Goal: Information Seeking & Learning: Learn about a topic

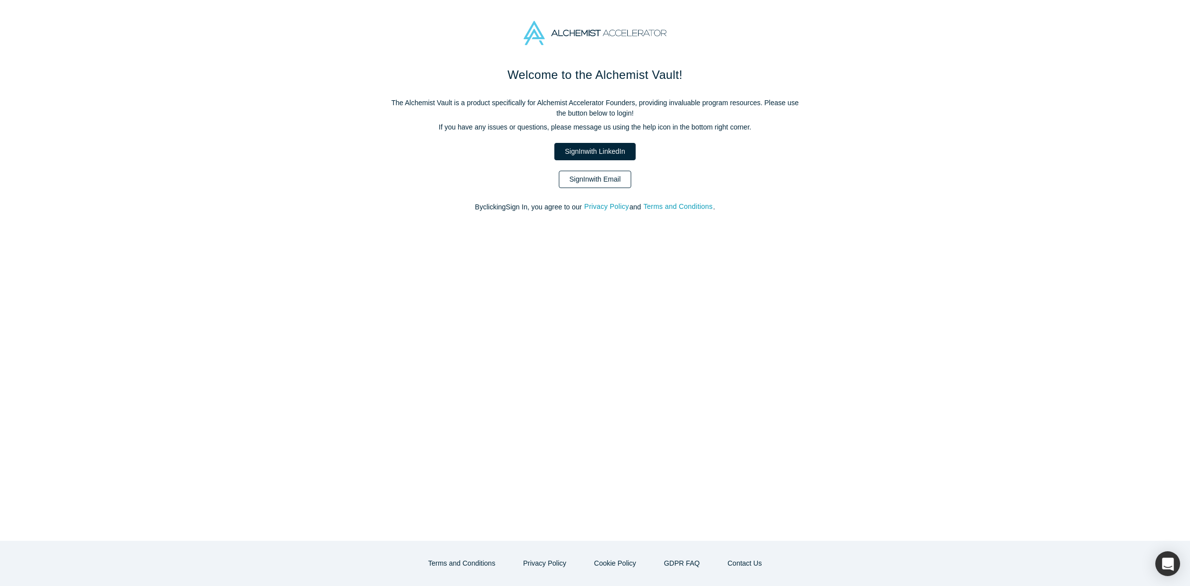
click at [615, 180] on link "Sign In with Email" at bounding box center [595, 179] width 72 height 17
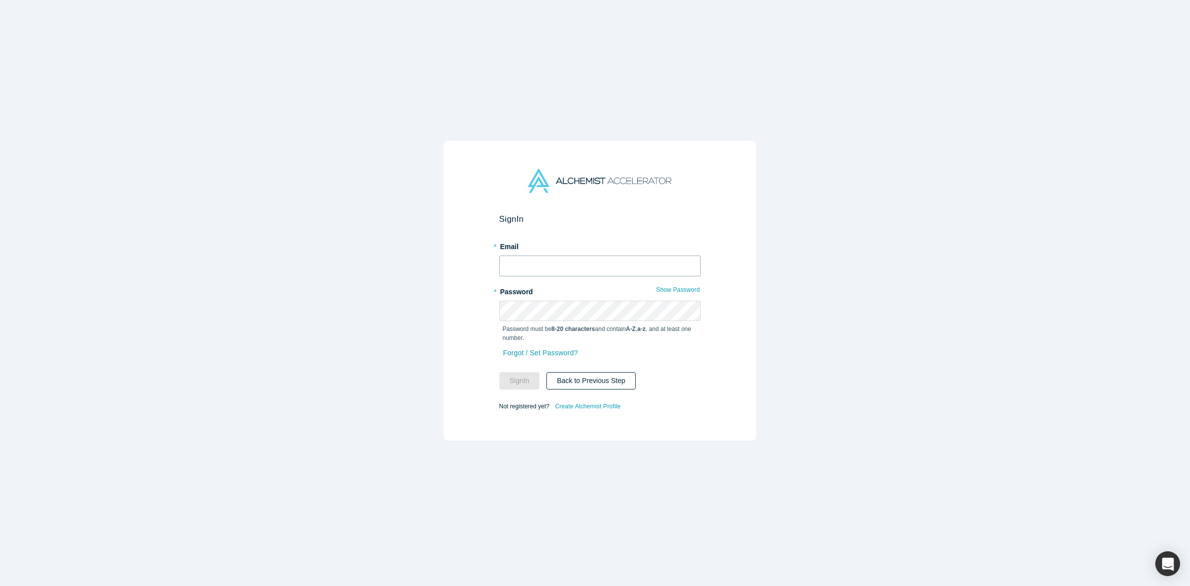
type input "[PERSON_NAME][EMAIL_ADDRESS][DOMAIN_NAME]"
click at [520, 372] on button "Sign In" at bounding box center [519, 380] width 41 height 17
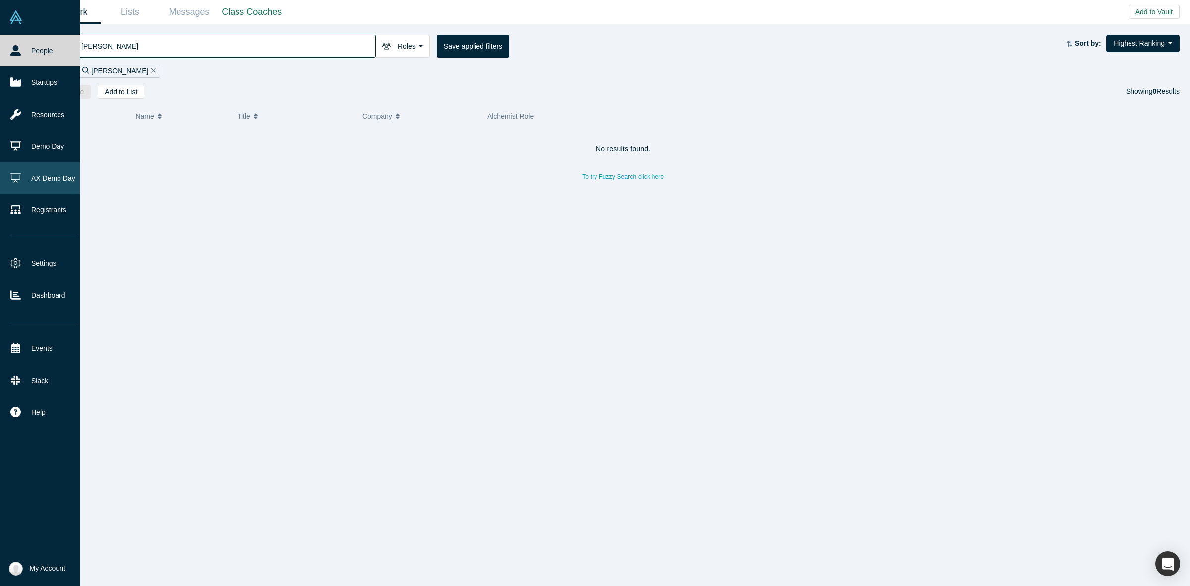
click at [36, 181] on link "AX Demo Day" at bounding box center [44, 178] width 89 height 32
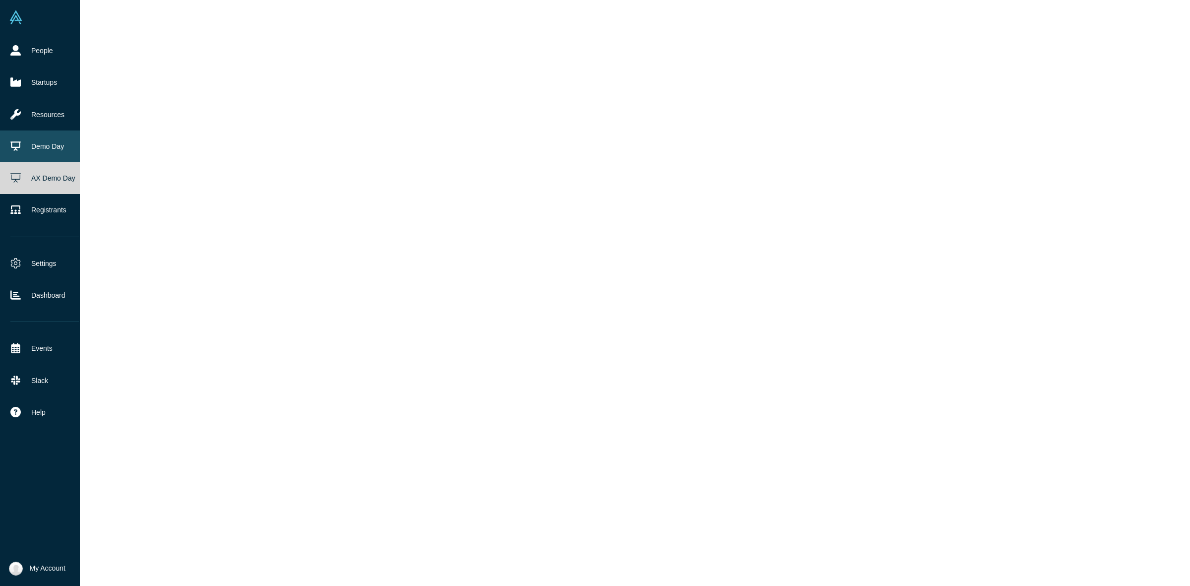
click at [58, 137] on link "Demo Day" at bounding box center [44, 146] width 89 height 32
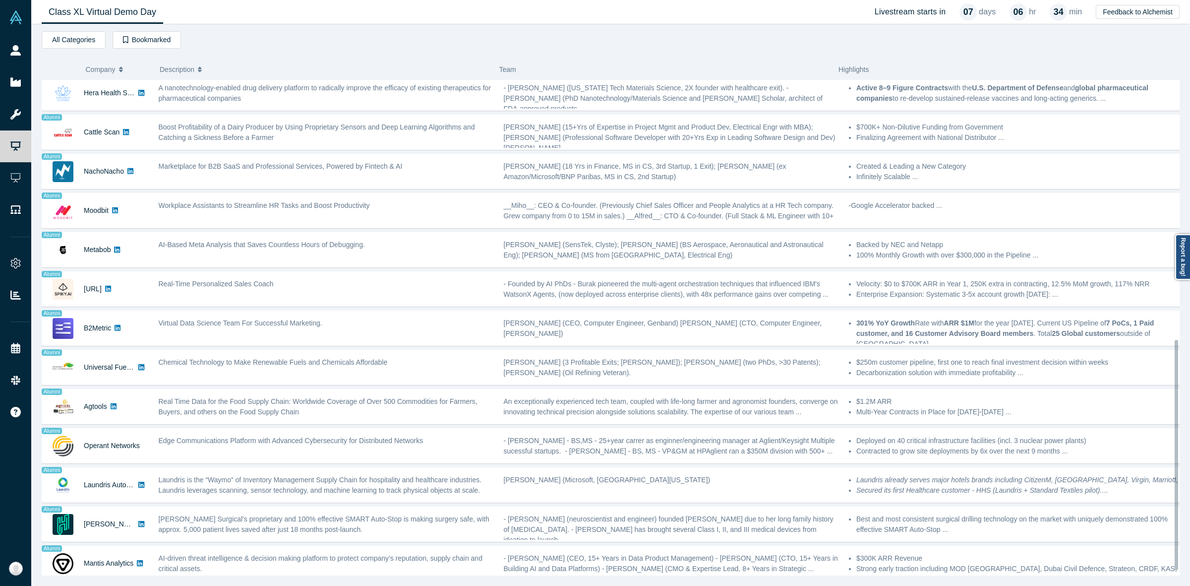
scroll to position [569, 0]
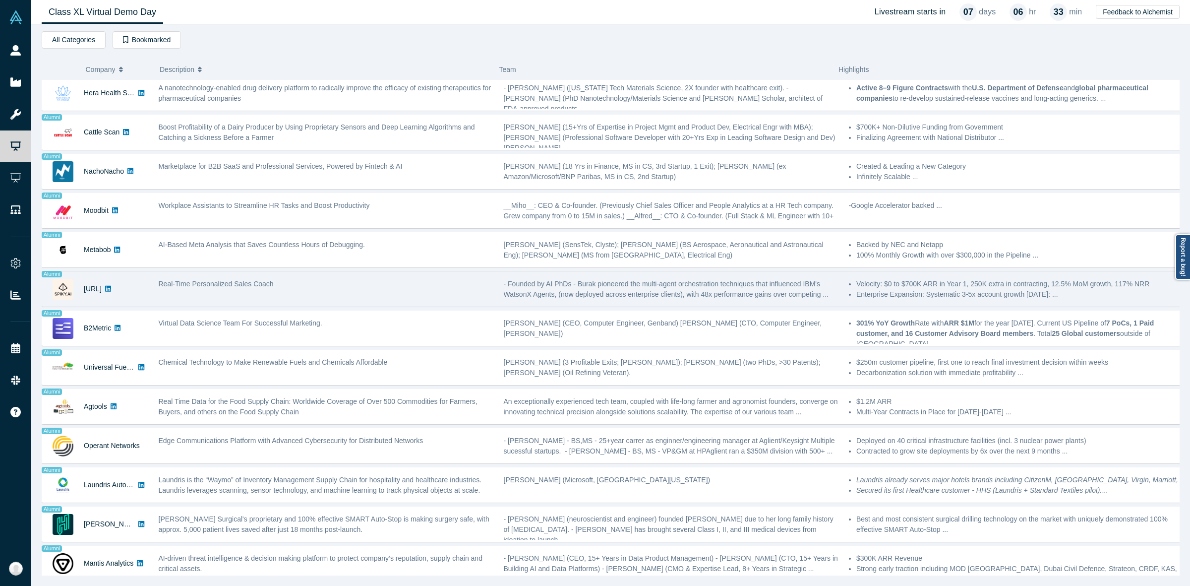
click at [279, 280] on div "Real-Time Personalized Sales Coach" at bounding box center [325, 288] width 345 height 31
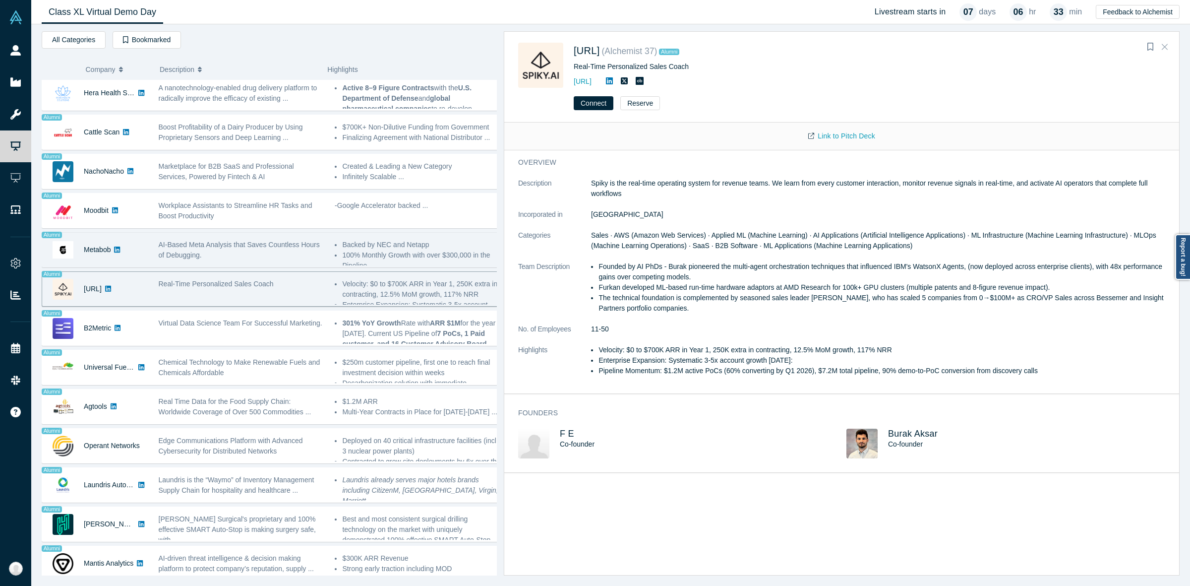
click at [1169, 48] on button "Close" at bounding box center [1164, 47] width 15 height 16
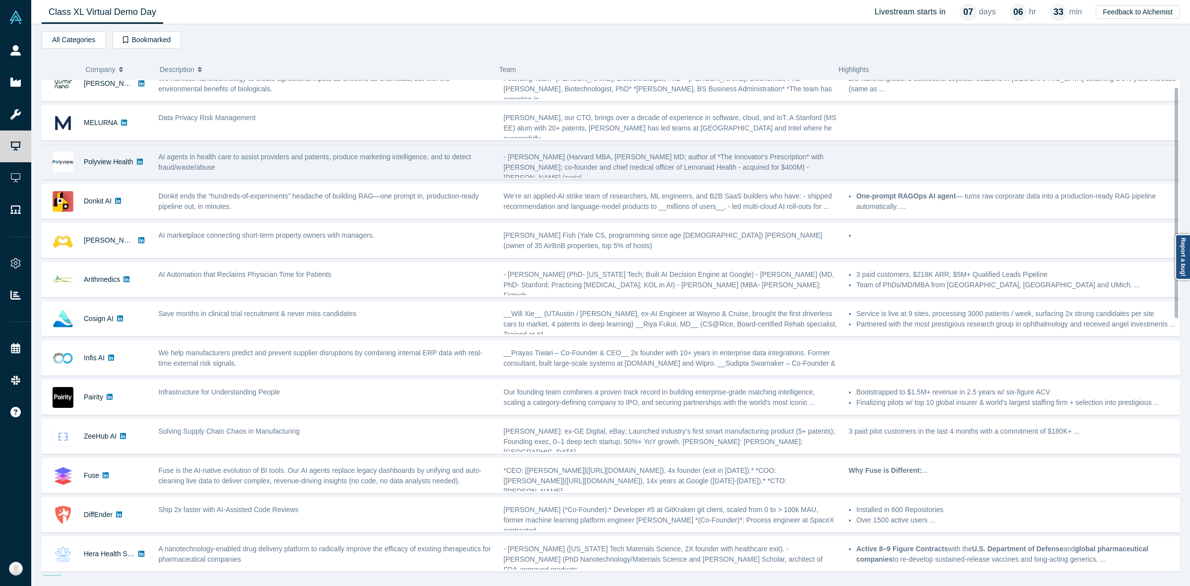
scroll to position [0, 0]
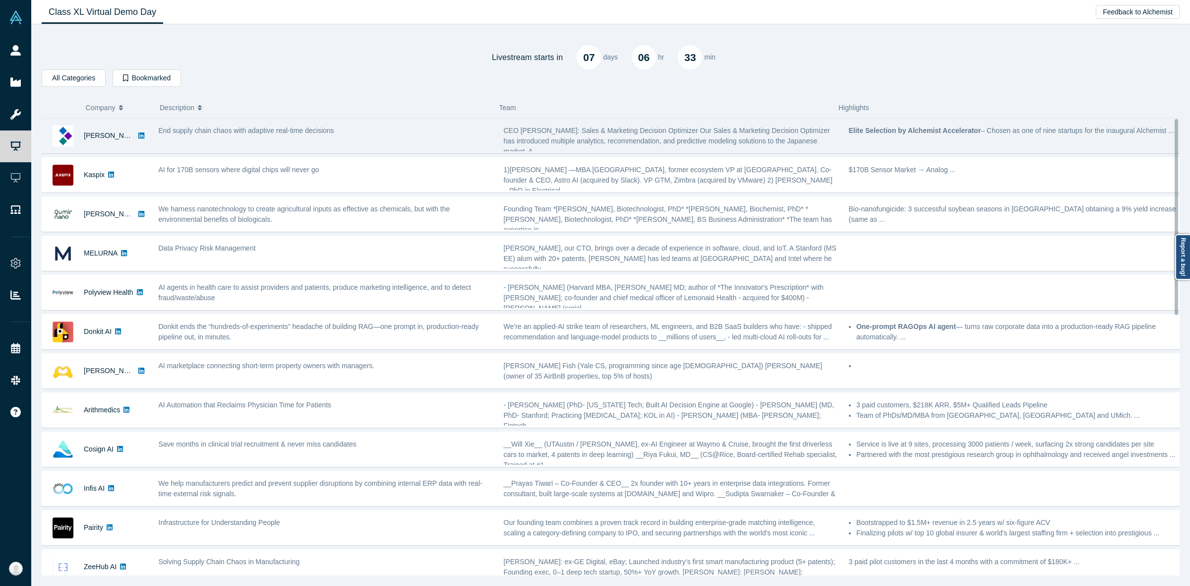
click at [291, 139] on div "End supply chain chaos with adaptive real-time decisions" at bounding box center [325, 135] width 345 height 31
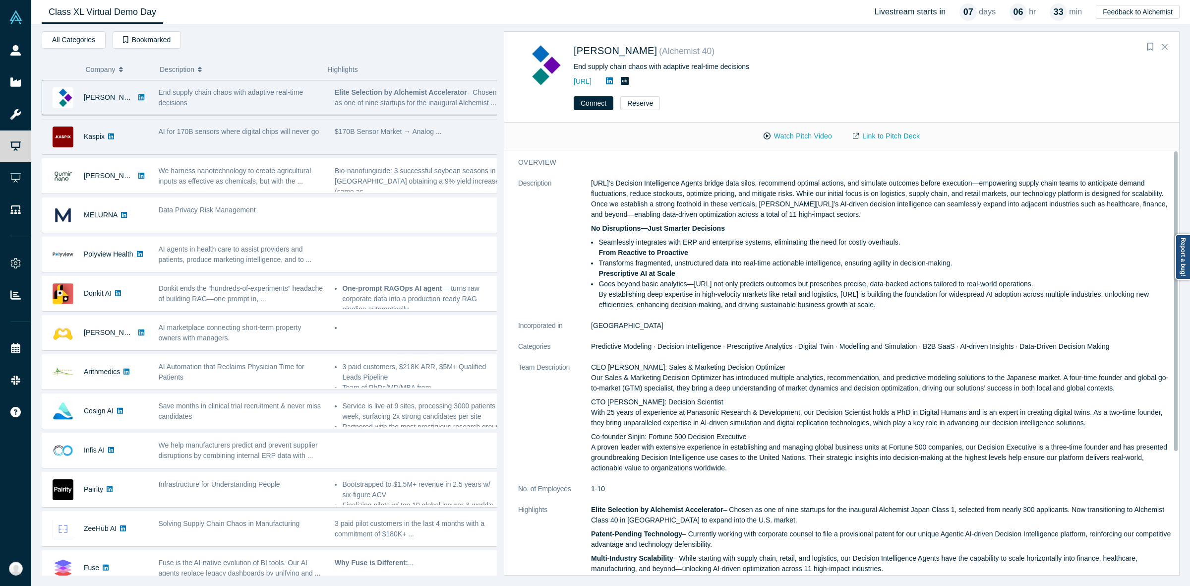
click at [292, 144] on div "AI for 170B sensors where digital chips will never go" at bounding box center [241, 136] width 177 height 31
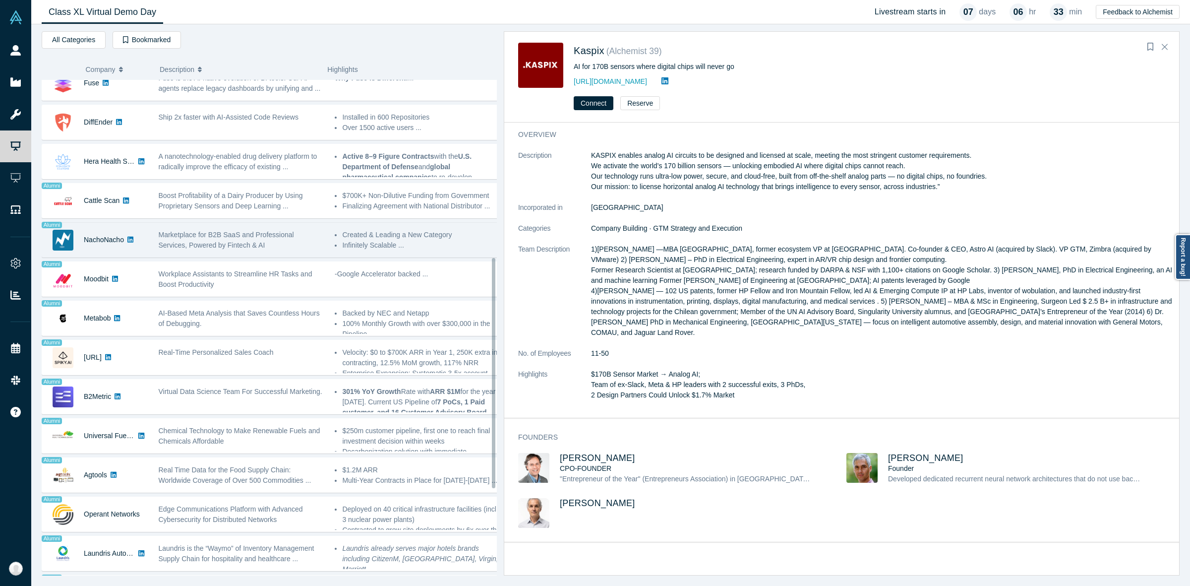
scroll to position [569, 0]
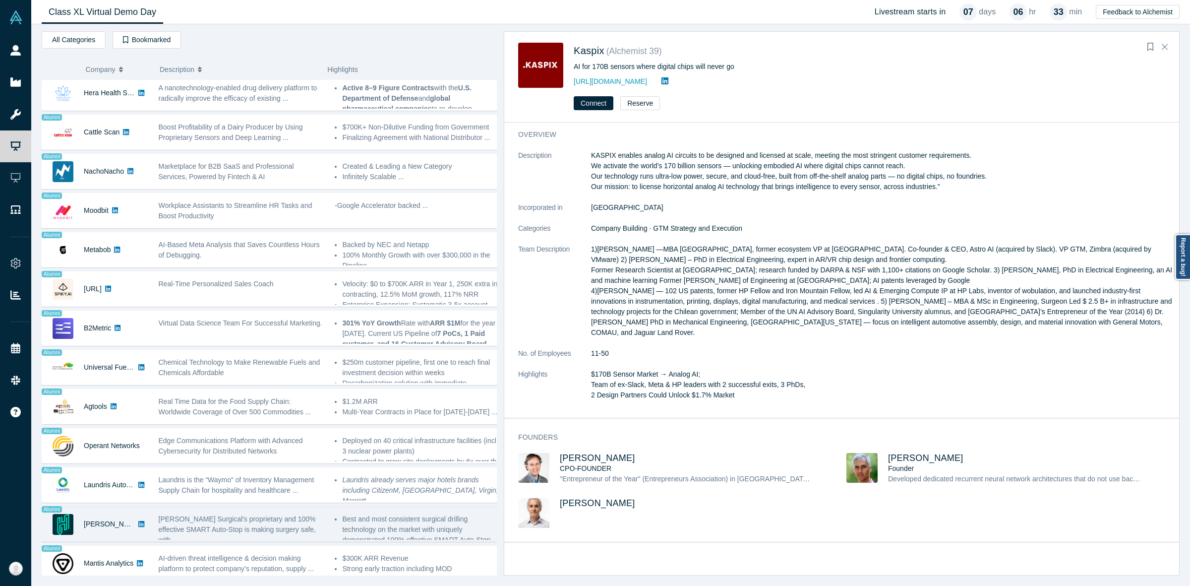
click at [163, 515] on span "[PERSON_NAME] Surgical's proprietary and 100% effective SMART Auto-Stop is maki…" at bounding box center [237, 529] width 157 height 29
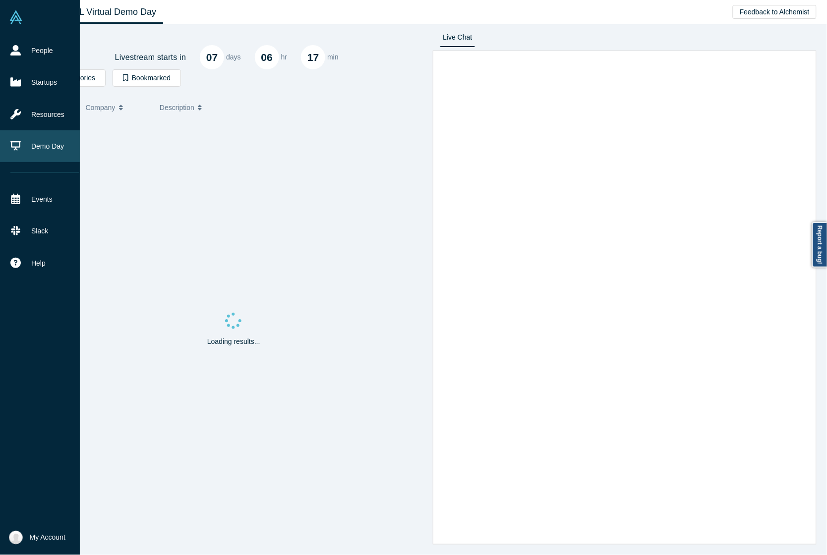
click at [33, 137] on link "Demo Day" at bounding box center [44, 146] width 89 height 32
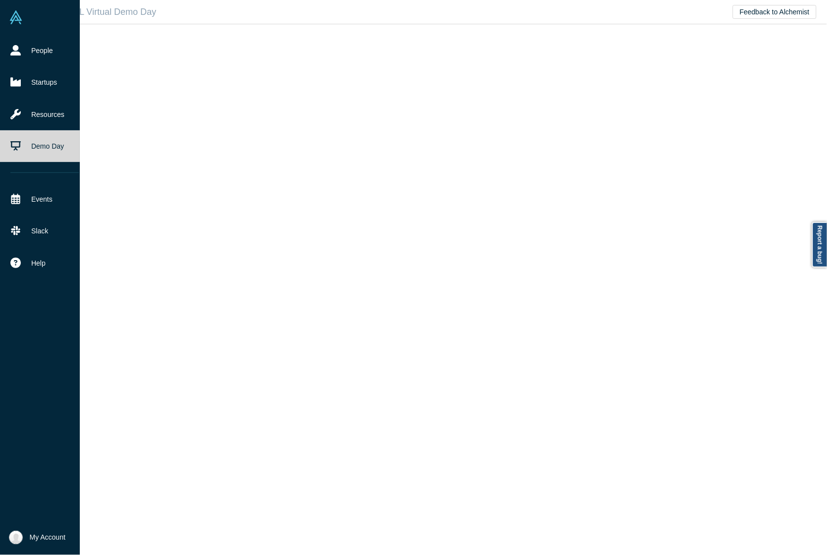
click at [21, 152] on link "Demo Day" at bounding box center [44, 146] width 89 height 32
click at [20, 145] on icon at bounding box center [15, 146] width 10 height 10
